Goal: Task Accomplishment & Management: Use online tool/utility

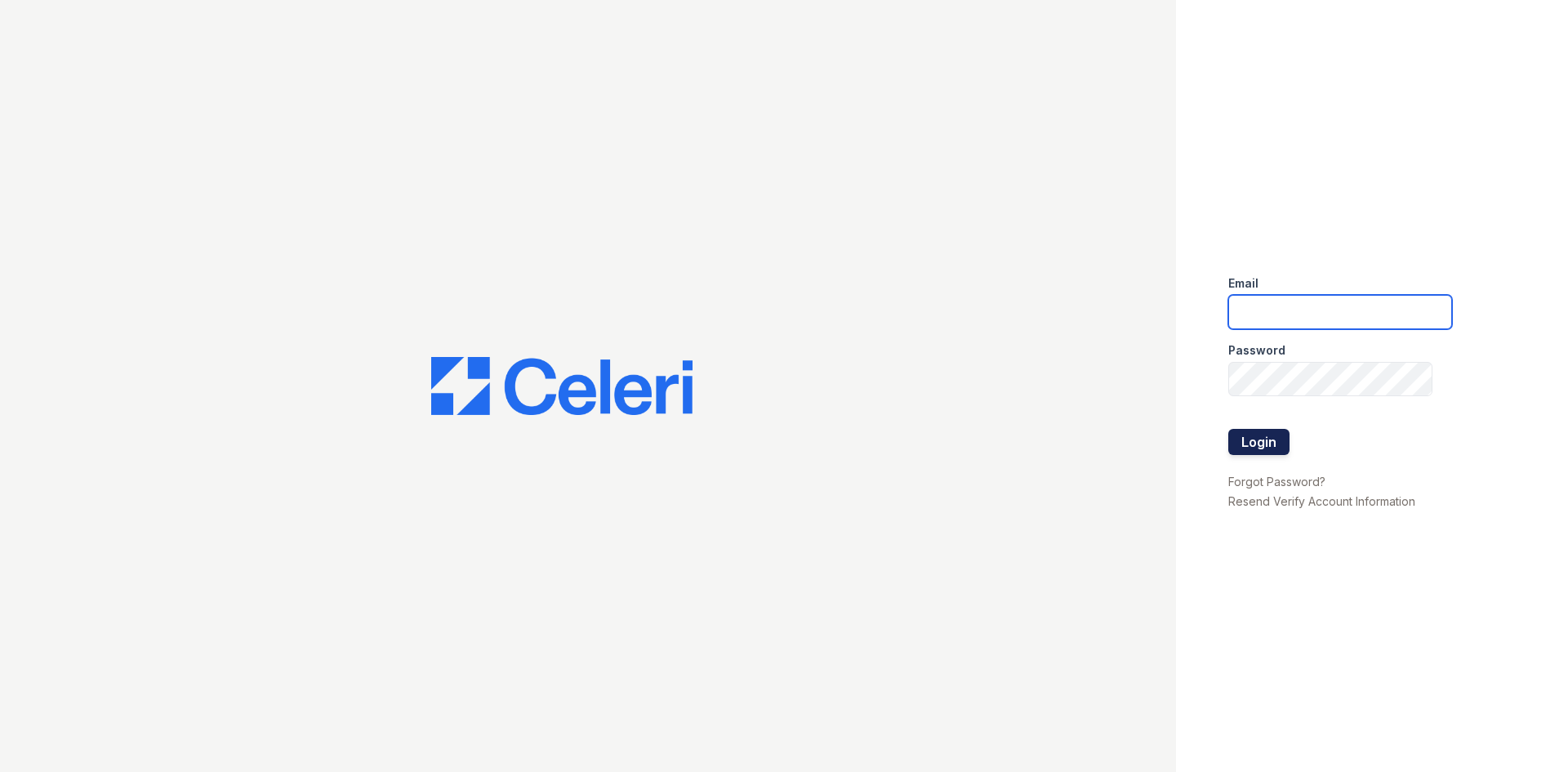
type input "[EMAIL_ADDRESS][DOMAIN_NAME]"
click at [1255, 436] on button "Login" at bounding box center [1259, 442] width 61 height 26
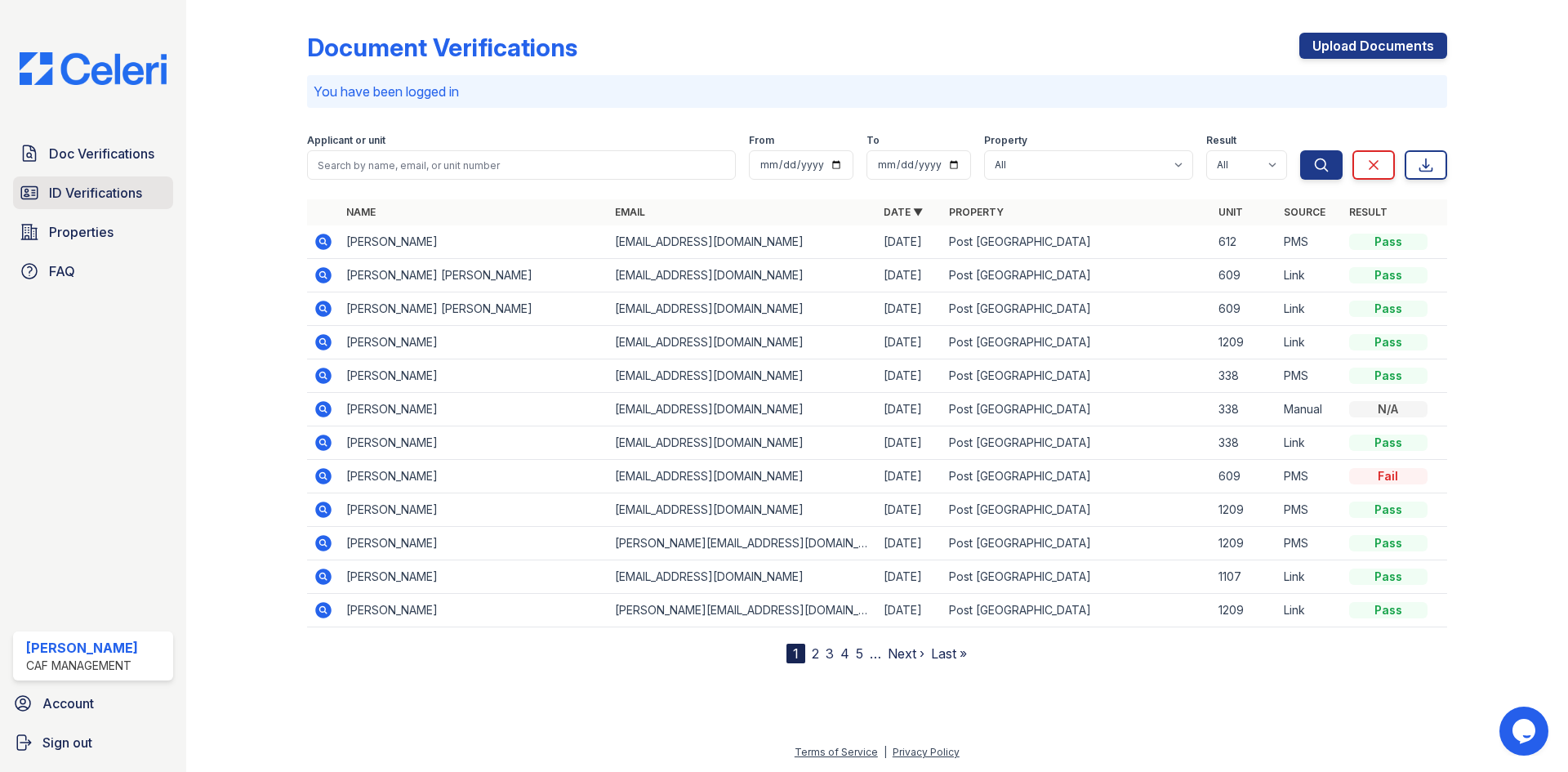
click at [105, 196] on span "ID Verifications" at bounding box center [95, 193] width 93 height 19
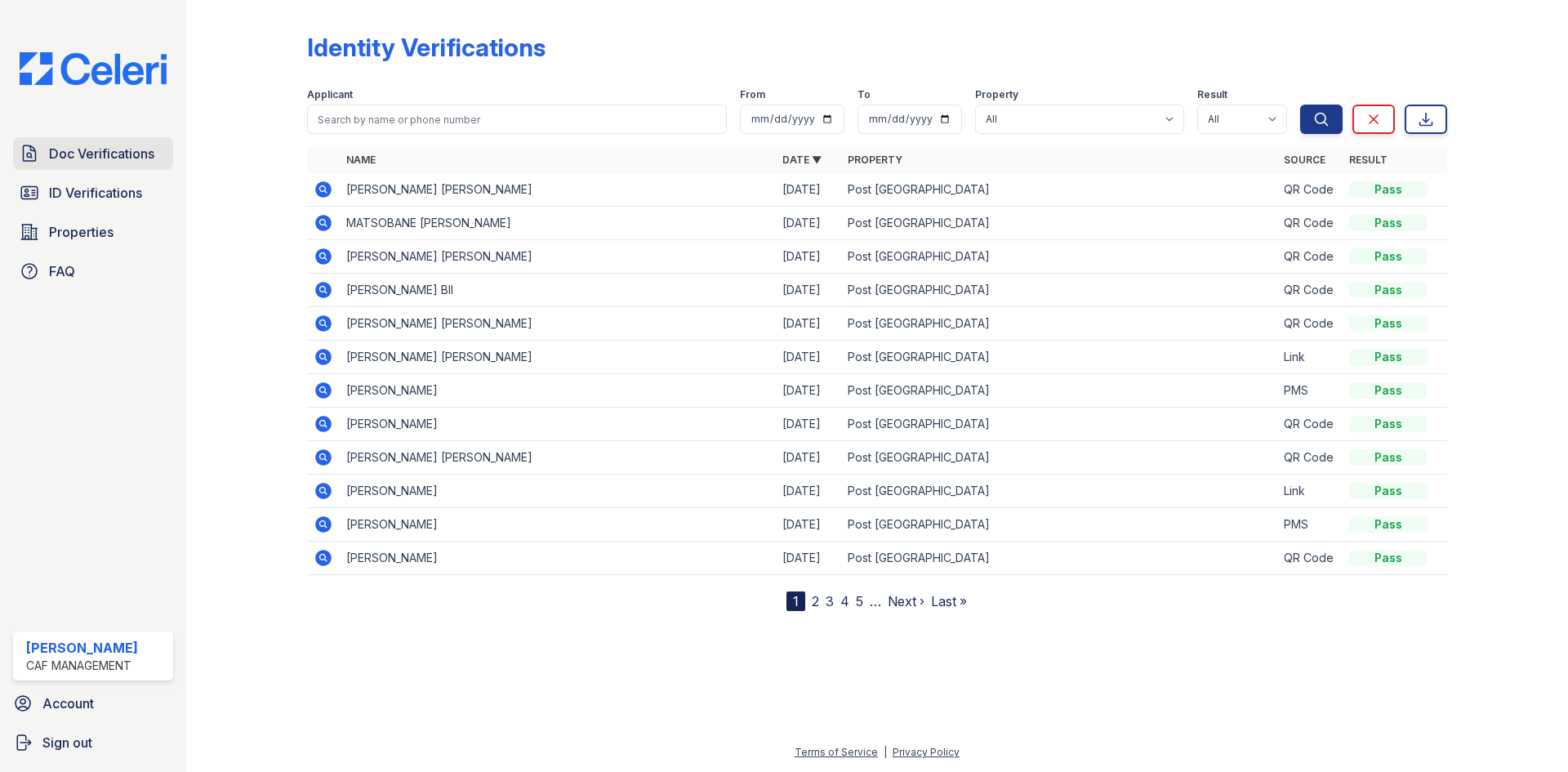
click at [108, 144] on span "Doc Verifications" at bounding box center [101, 153] width 105 height 19
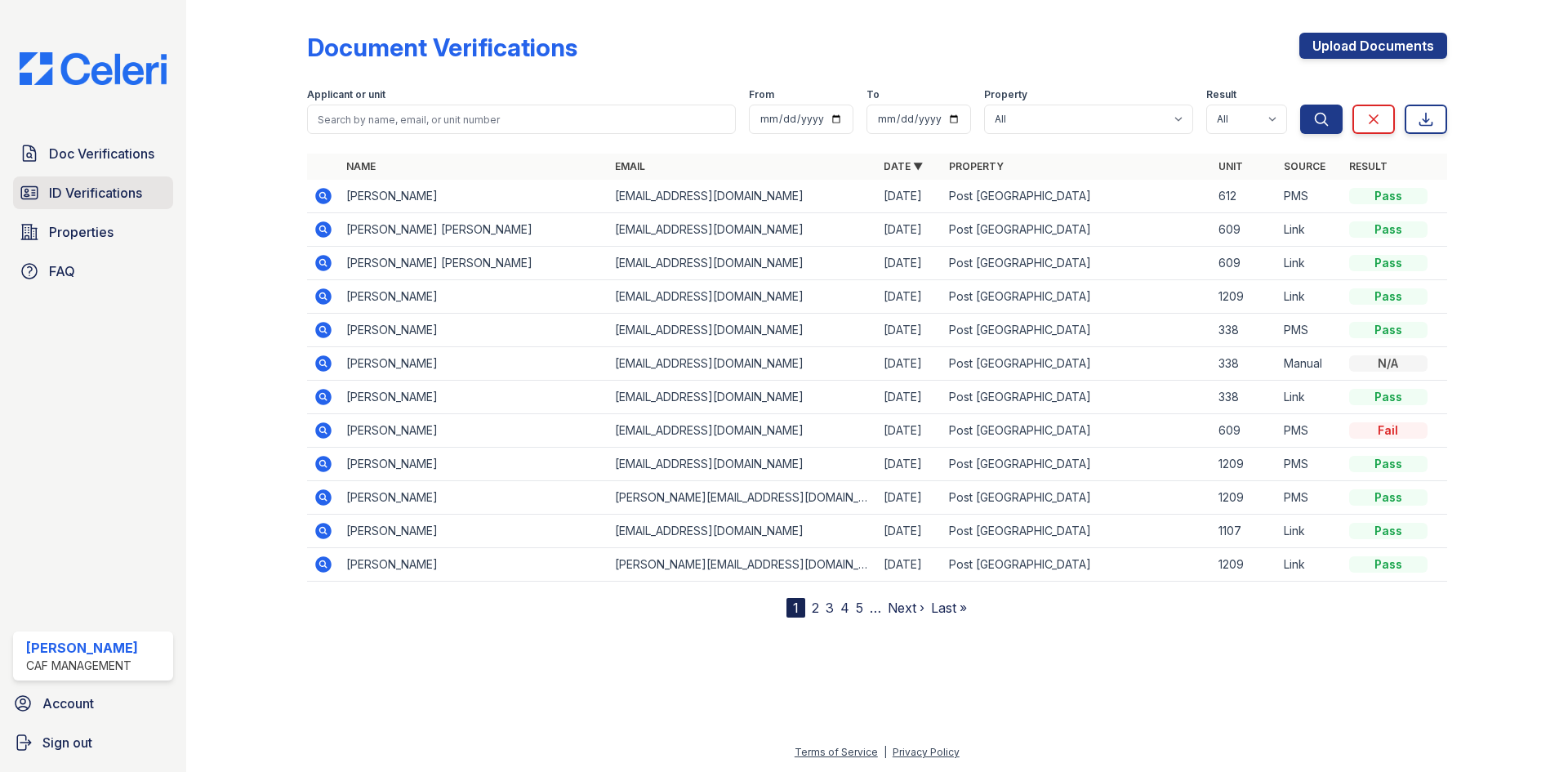
click at [119, 193] on span "ID Verifications" at bounding box center [95, 193] width 93 height 19
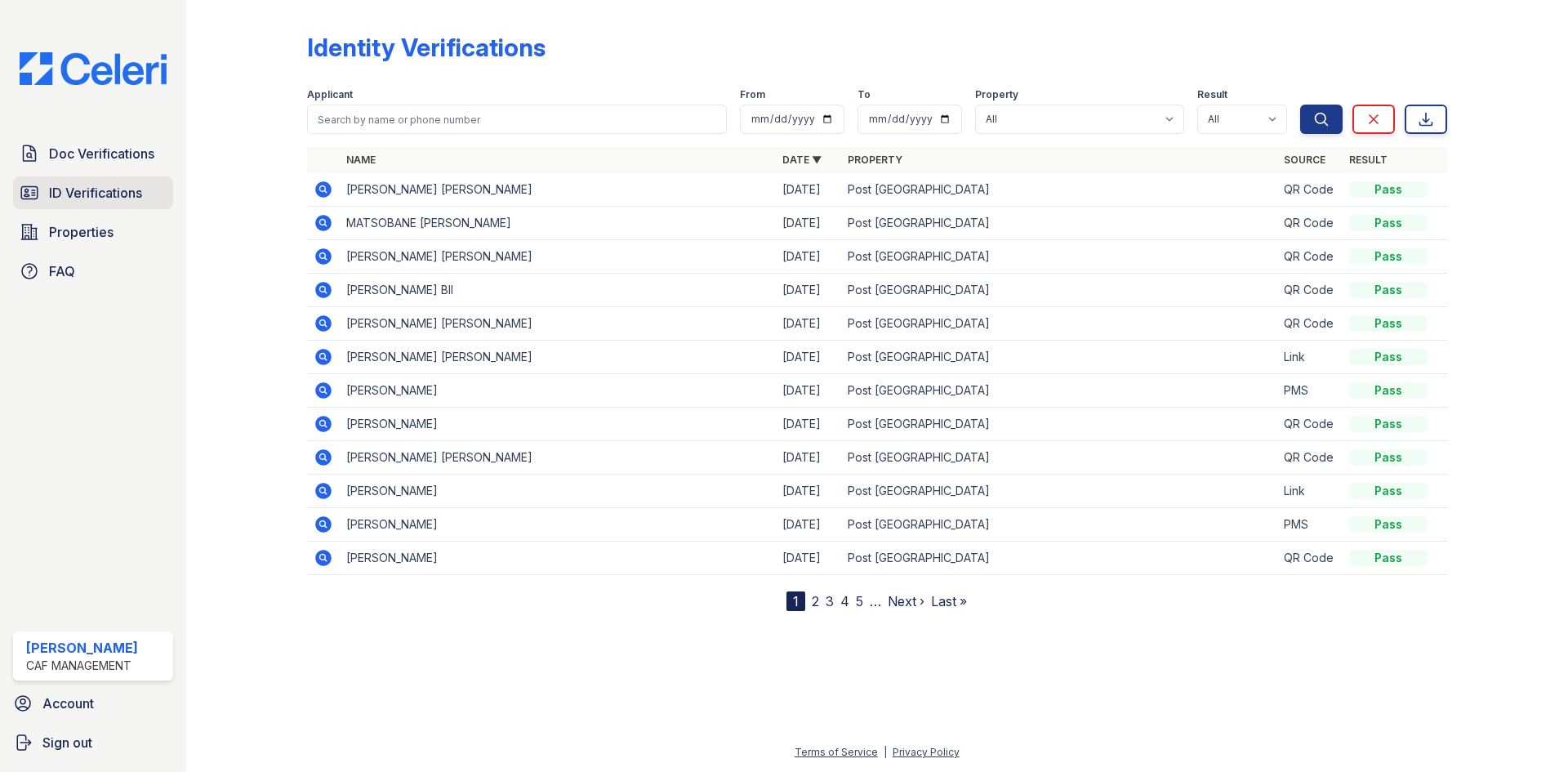
click at [137, 185] on span "ID Verifications" at bounding box center [95, 193] width 93 height 19
click at [102, 162] on span "Doc Verifications" at bounding box center [101, 153] width 105 height 19
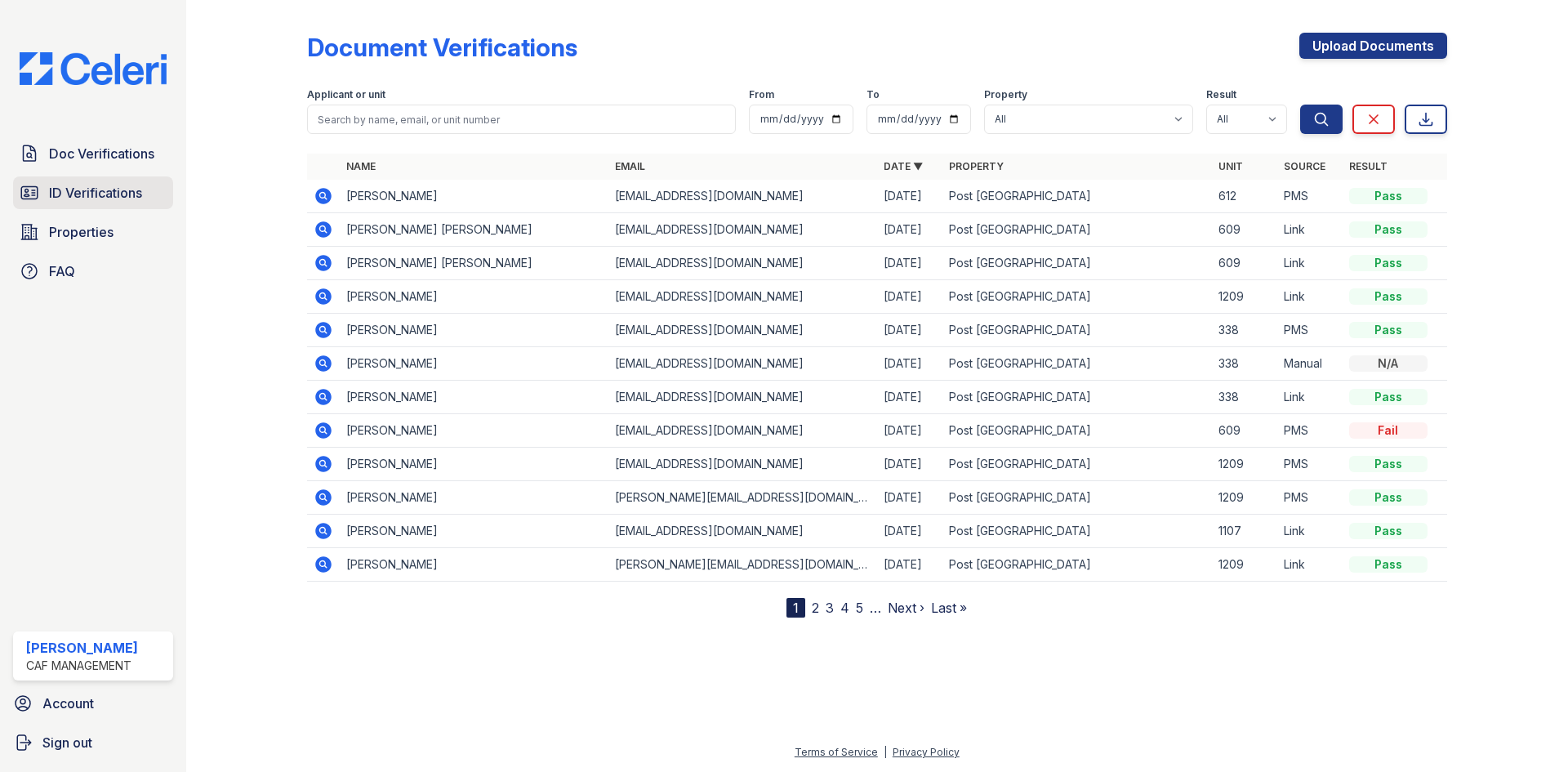
click at [92, 198] on span "ID Verifications" at bounding box center [95, 193] width 93 height 19
